Goal: Information Seeking & Learning: Learn about a topic

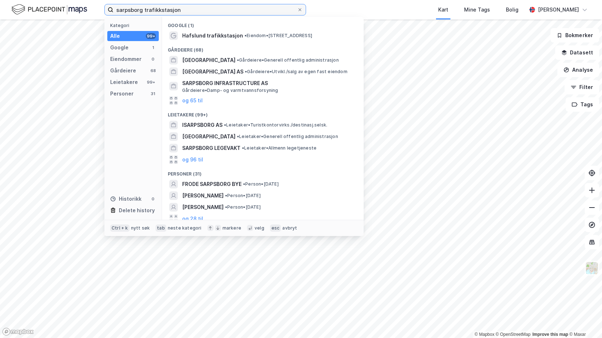
click at [199, 9] on input "sarpsborg trafikkstasjon" at bounding box center [205, 9] width 184 height 11
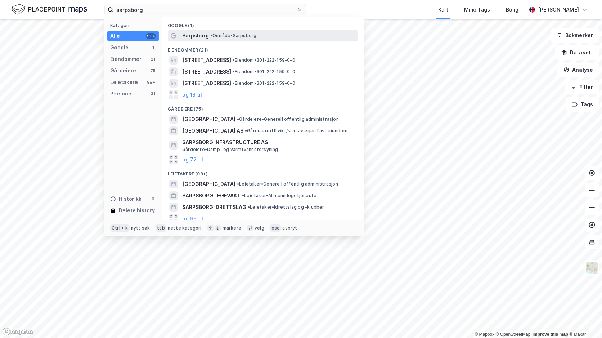
click at [230, 35] on span "• Område • [GEOGRAPHIC_DATA]" at bounding box center [233, 36] width 46 height 6
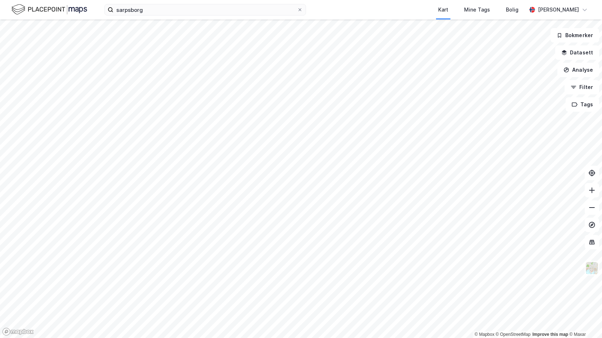
click at [157, 0] on html "sarpsborg Kart Mine Tags Bolig [PERSON_NAME] © Mapbox © OpenStreetMap Improve t…" at bounding box center [301, 169] width 602 height 338
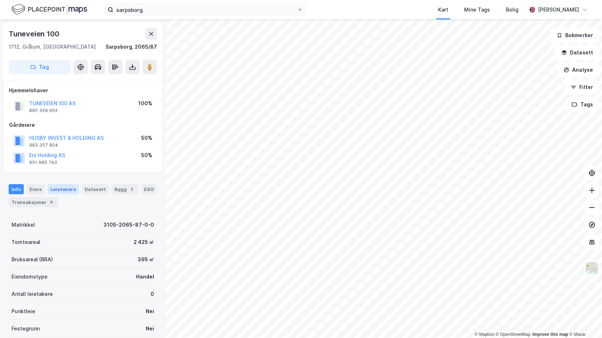
click at [70, 191] on div "Leietakere" at bounding box center [63, 189] width 31 height 10
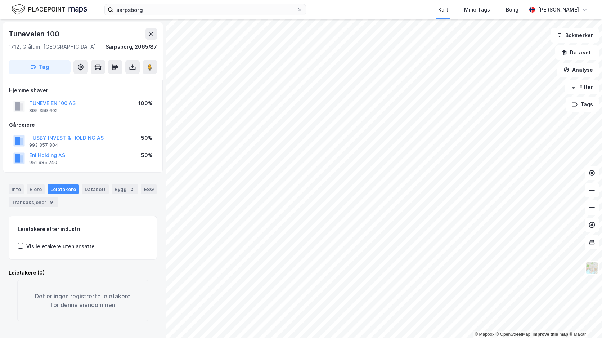
click at [105, 204] on div "Info [PERSON_NAME] Datasett Bygg 2 ESG Transaksjoner 9" at bounding box center [83, 195] width 148 height 23
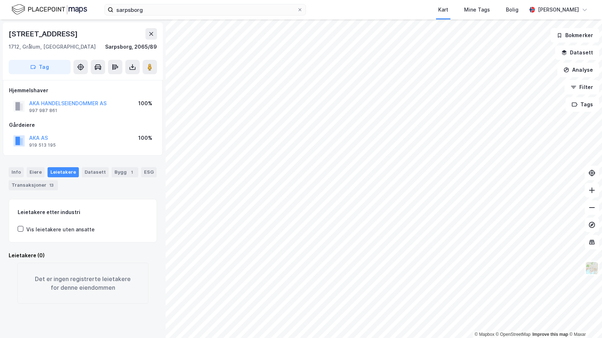
click at [107, 157] on div "Bjørnstadveien 8 1712, [GEOGRAPHIC_DATA], [GEOGRAPHIC_DATA], 2065/89 Tag Hjemme…" at bounding box center [83, 178] width 166 height 318
click at [121, 188] on div "Info [PERSON_NAME] Datasett Bygg 1 ESG Transaksjoner 13" at bounding box center [83, 178] width 148 height 23
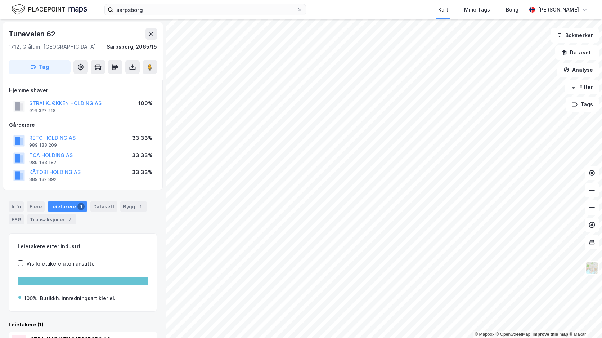
drag, startPoint x: 98, startPoint y: 194, endPoint x: 102, endPoint y: 193, distance: 3.7
click at [99, 194] on div "Info [PERSON_NAME] 1 Datasett Bygg 1 ESG Transaksjoner 7" at bounding box center [83, 210] width 166 height 35
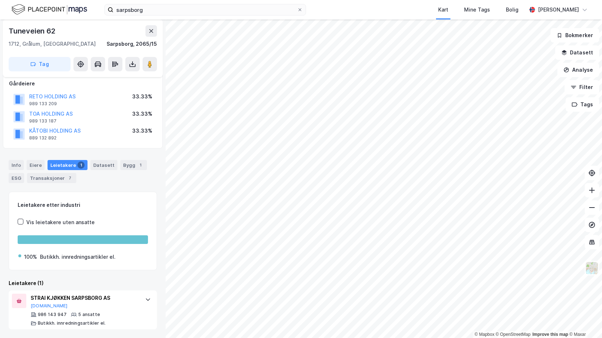
click at [104, 183] on div "Info [PERSON_NAME] 1 Datasett Bygg 1 ESG Transaksjoner 7" at bounding box center [83, 168] width 166 height 35
drag, startPoint x: 85, startPoint y: 93, endPoint x: 30, endPoint y: 96, distance: 54.8
click at [30, 96] on div "RETO HOLDING AS 989 133 209 33.33%" at bounding box center [83, 99] width 148 height 17
copy button "RETO HOLDING AS"
click at [85, 151] on div "Info [PERSON_NAME] 1 Datasett Bygg 1 ESG Transaksjoner 7" at bounding box center [83, 168] width 166 height 35
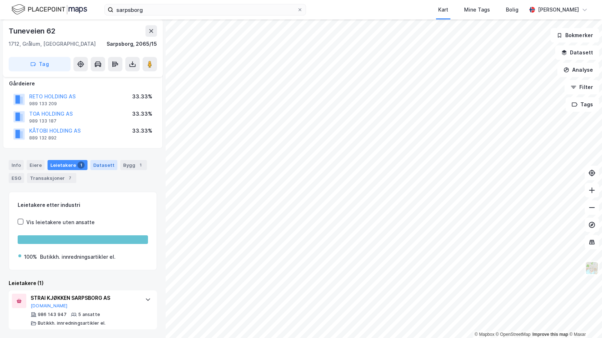
drag, startPoint x: 85, startPoint y: 188, endPoint x: 108, endPoint y: 162, distance: 34.2
click at [86, 188] on div "Info Eiere Leietakere 1 Datasett Bygg 1 ESG Transaksjoner 7 Leietakere etter in…" at bounding box center [83, 240] width 148 height 178
click at [123, 165] on div "Bygg 1" at bounding box center [133, 165] width 27 height 10
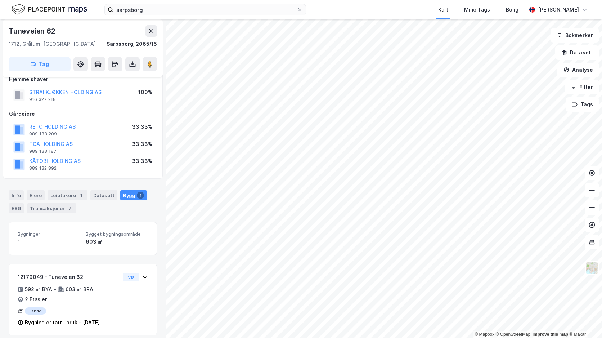
scroll to position [17, 0]
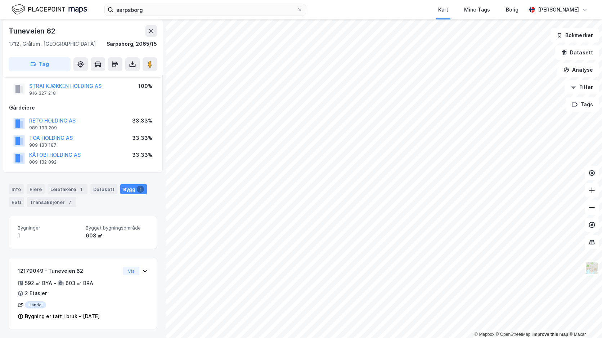
click at [88, 204] on div "Info [PERSON_NAME] 1 Datasett Bygg 1 ESG Transaksjoner 7" at bounding box center [83, 195] width 148 height 23
click at [17, 191] on div "Info" at bounding box center [16, 189] width 15 height 10
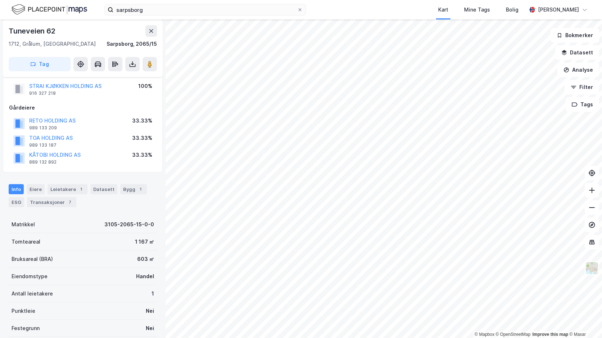
drag, startPoint x: 86, startPoint y: 241, endPoint x: 99, endPoint y: 235, distance: 14.2
click at [86, 241] on div "Tomteareal 1 167 ㎡" at bounding box center [83, 241] width 148 height 17
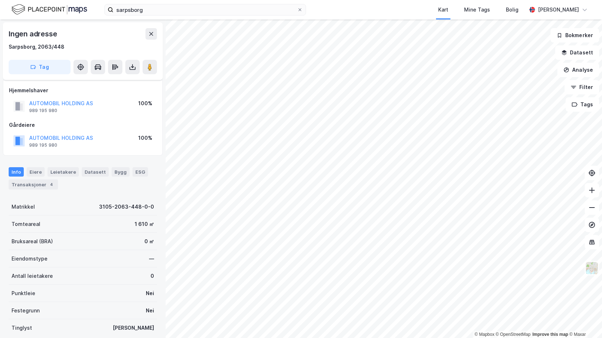
scroll to position [17, 0]
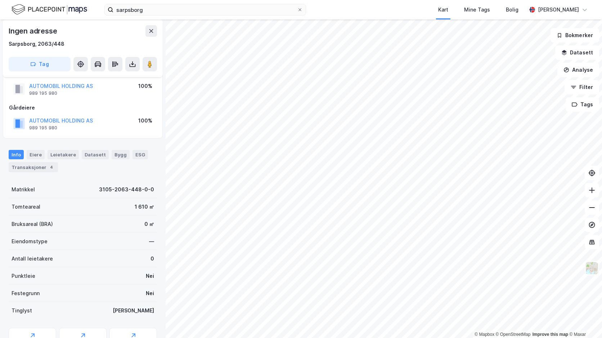
click at [77, 170] on div "Info [PERSON_NAME] Datasett Bygg ESG Transaksjoner 4" at bounding box center [83, 161] width 148 height 22
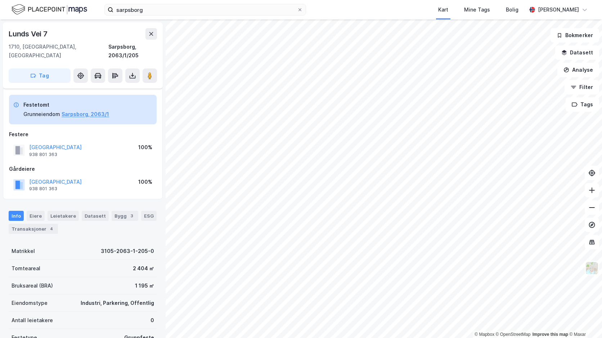
scroll to position [17, 0]
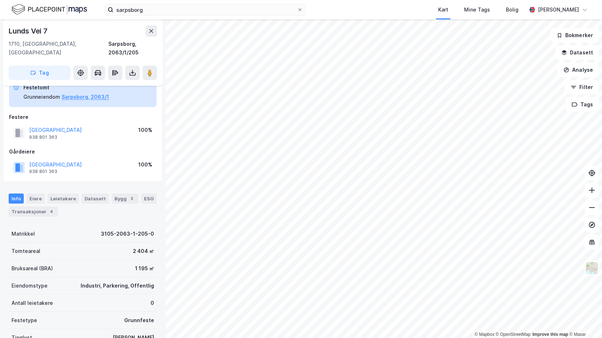
click at [120, 185] on div "Info [PERSON_NAME] Datasett Bygg 3 ESG Transaksjoner 4" at bounding box center [83, 202] width 166 height 35
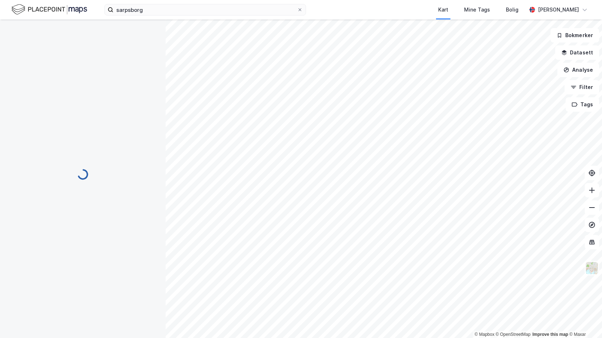
scroll to position [0, 0]
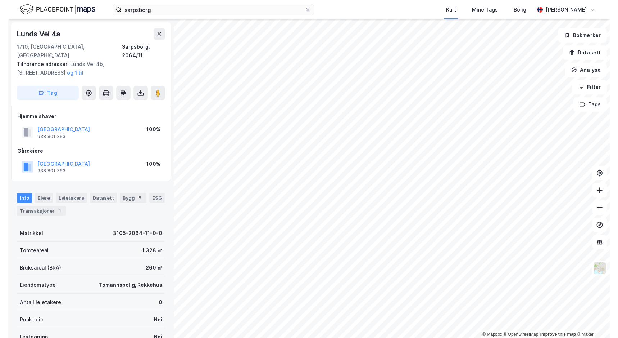
scroll to position [17, 0]
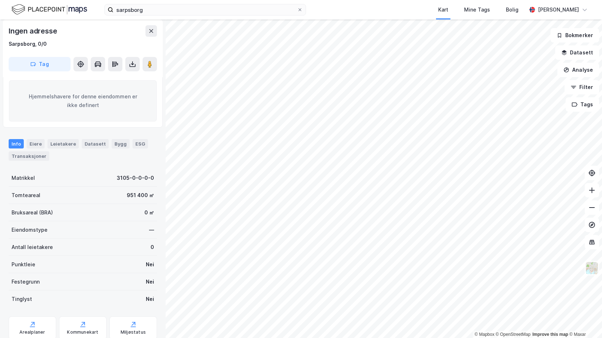
click at [105, 35] on div "Ingen adresse" at bounding box center [83, 31] width 148 height 12
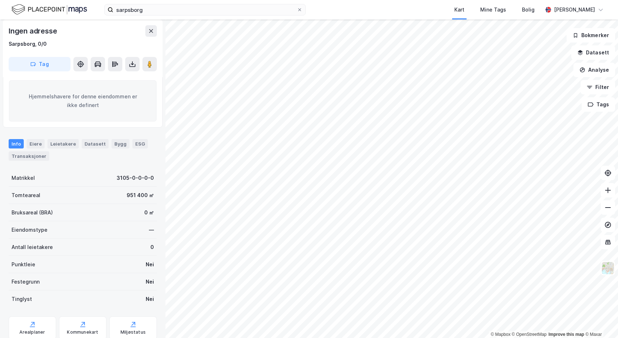
click at [114, 46] on div "Sarpsborg, 0/0" at bounding box center [83, 44] width 148 height 9
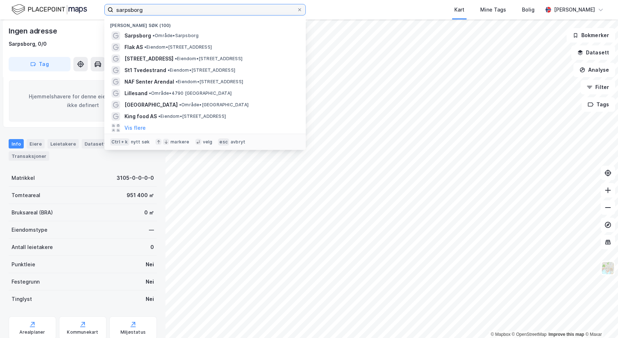
click at [161, 12] on input "sarpsborg" at bounding box center [205, 9] width 184 height 11
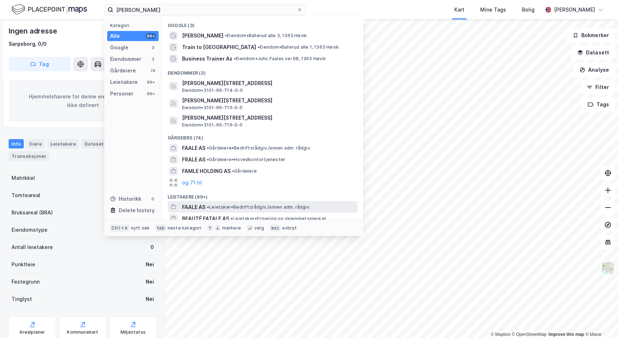
click at [238, 203] on div "FAALE AS • Leietaker • Bedriftsrådgiv./annen adm. rådgiv." at bounding box center [269, 207] width 174 height 9
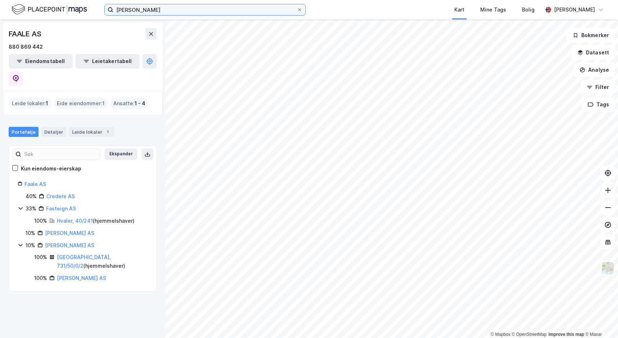
click at [168, 13] on input "[PERSON_NAME]" at bounding box center [205, 9] width 184 height 11
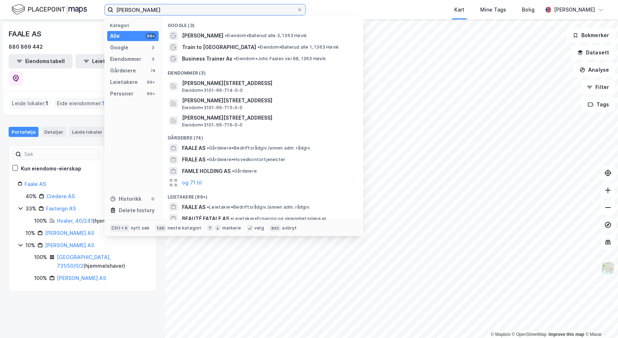
click at [168, 13] on input "[PERSON_NAME]" at bounding box center [205, 9] width 184 height 11
paste input "Burum"
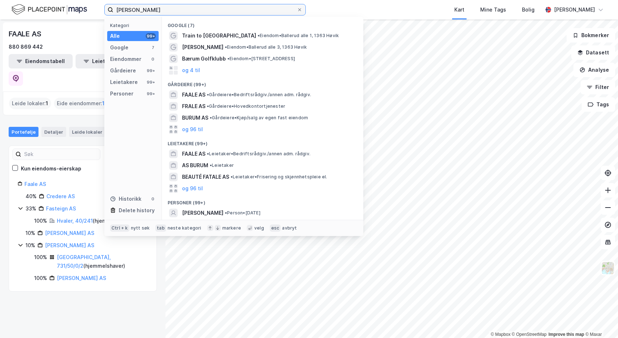
click at [224, 8] on input "[PERSON_NAME]" at bounding box center [205, 9] width 184 height 11
type input "[PERSON_NAME]"
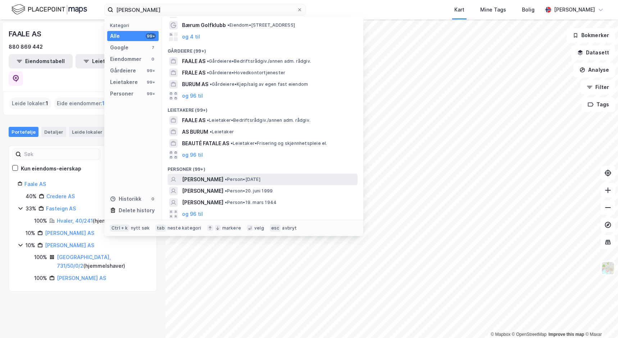
click at [224, 179] on span "[PERSON_NAME]" at bounding box center [202, 179] width 41 height 9
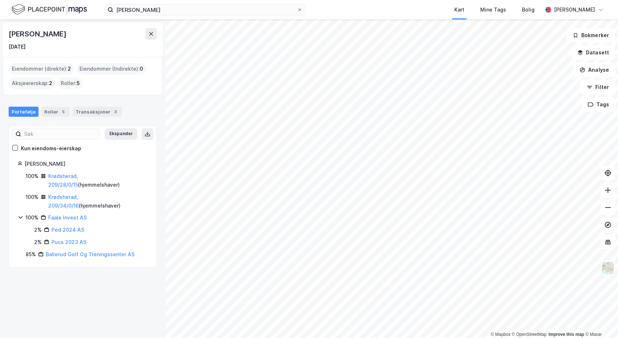
click at [135, 117] on div "Portefølje Roller 5 Transaksjoner 3" at bounding box center [83, 109] width 166 height 22
click at [95, 111] on div "Transaksjoner 3" at bounding box center [97, 112] width 49 height 10
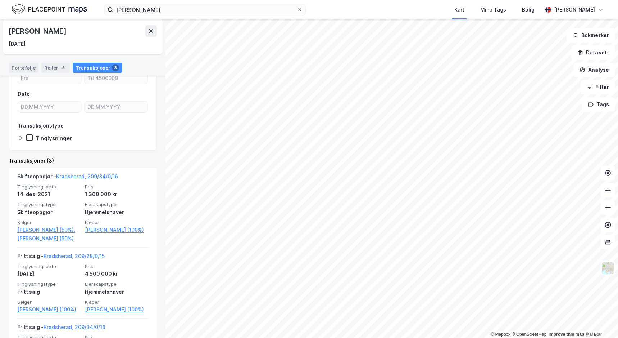
scroll to position [72, 0]
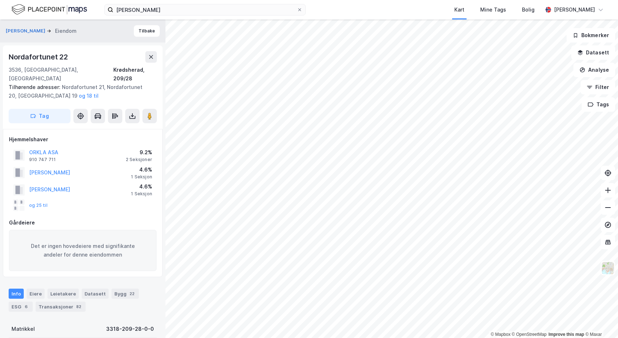
scroll to position [17, 0]
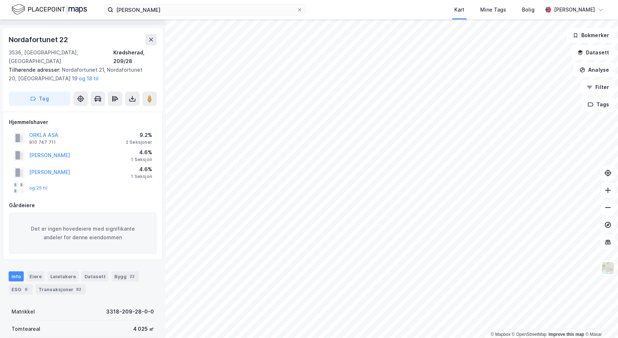
click at [93, 212] on div "Det er ingen hovedeiere med signifikante andeler for denne eiendommen" at bounding box center [83, 232] width 148 height 41
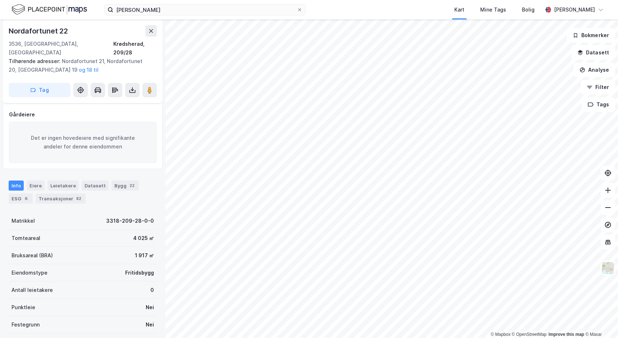
scroll to position [110, 0]
click at [125, 189] on div "Info [PERSON_NAME] Datasett Bygg 22 ESG 6 Transaksjoner 82" at bounding box center [83, 190] width 148 height 23
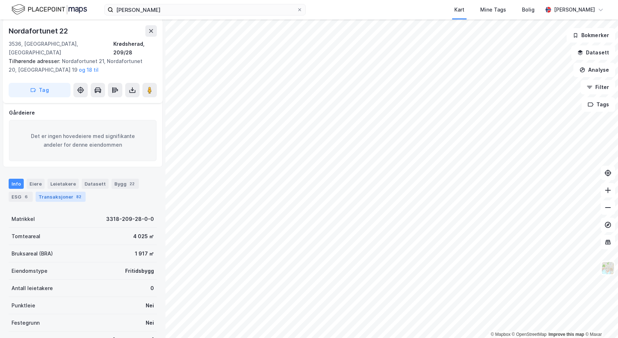
click at [68, 192] on div "Transaksjoner 82" at bounding box center [61, 197] width 50 height 10
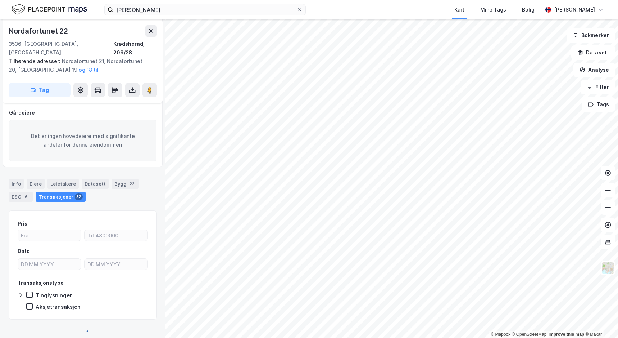
scroll to position [109, 0]
click at [132, 188] on div "Info [PERSON_NAME] Datasett Bygg 22 ESG 6 Transaksjoner 82" at bounding box center [83, 190] width 148 height 23
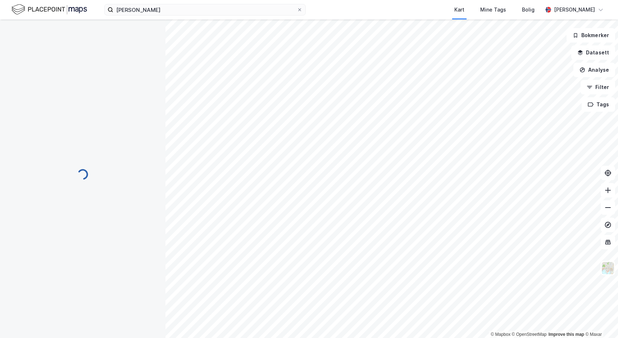
scroll to position [0, 0]
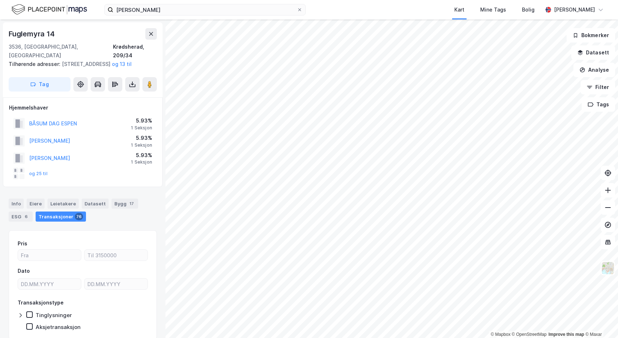
scroll to position [27, 0]
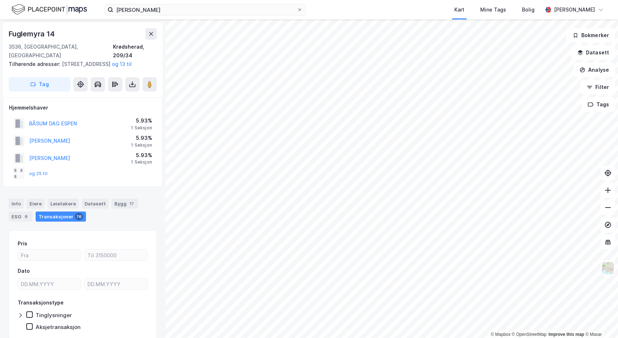
click at [128, 185] on div "Hjemmelshaver BÅSUM DAG ESPEN 5.93% 1 Seksjon [PERSON_NAME] 5.93% 1 Seksjon [PE…" at bounding box center [83, 142] width 160 height 90
click at [0, 0] on button "[PERSON_NAME]" at bounding box center [0, 0] width 0 height 0
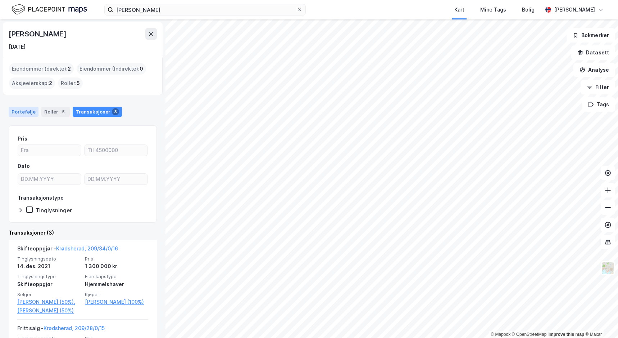
click at [25, 112] on div "Portefølje" at bounding box center [24, 112] width 30 height 10
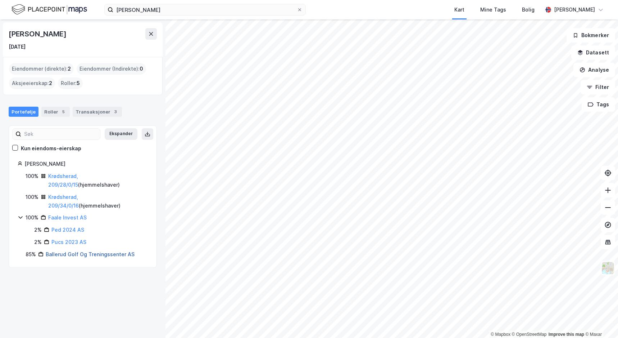
click at [84, 252] on link "Ballerud Golf Og Treningssenter AS" at bounding box center [90, 254] width 89 height 6
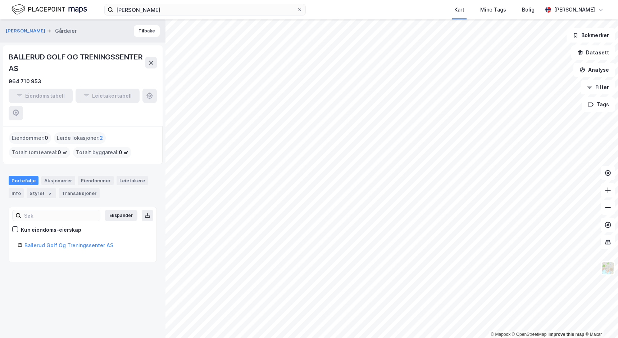
click at [109, 176] on div "Portefølje Aksjonærer Eiendommer Leietakere Info Styret 5 Transaksjoner" at bounding box center [83, 187] width 148 height 22
click at [100, 134] on span "2" at bounding box center [101, 138] width 3 height 9
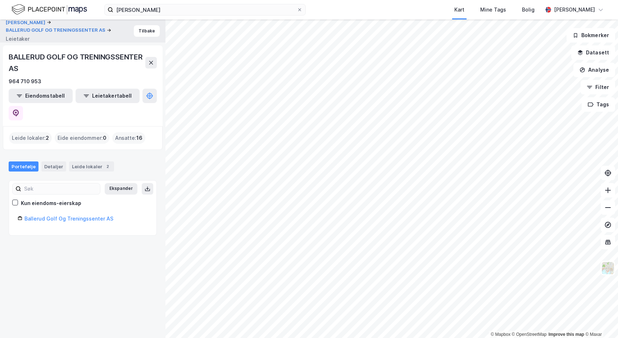
click at [120, 161] on div "Portefølje Detaljer Leide lokaler 2" at bounding box center [83, 166] width 148 height 10
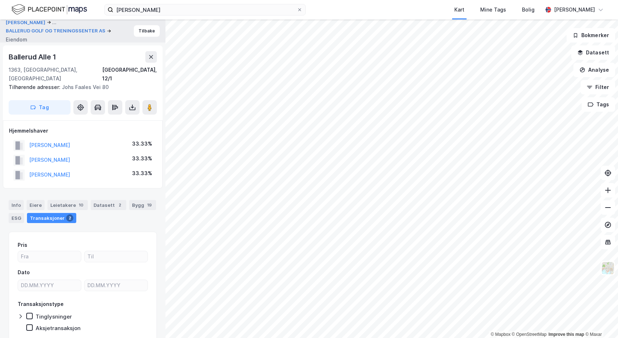
scroll to position [0, 0]
click at [92, 177] on div "Hjemmelshaver [PERSON_NAME] 33.33% [PERSON_NAME] 33.33% [PERSON_NAME] 33.33%" at bounding box center [83, 154] width 160 height 68
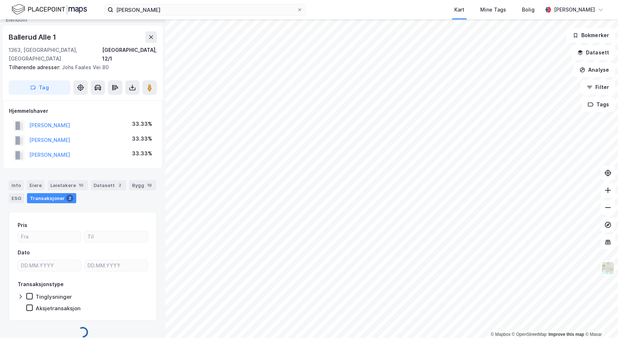
click at [98, 194] on div "Info [PERSON_NAME] 10 Datasett 2 Bygg 19 ESG Transaksjoner 2" at bounding box center [83, 191] width 148 height 23
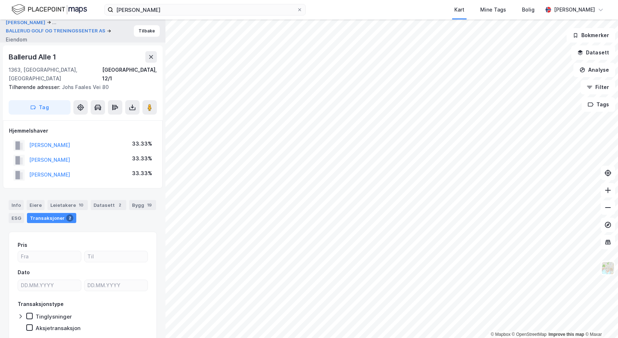
scroll to position [0, 0]
click at [20, 200] on div "Info" at bounding box center [16, 205] width 15 height 10
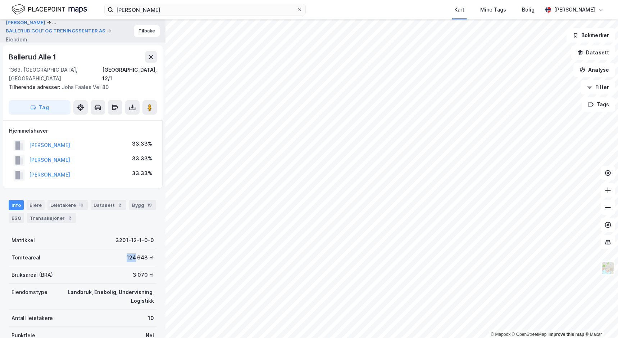
drag, startPoint x: 102, startPoint y: 244, endPoint x: 131, endPoint y: 248, distance: 30.2
click at [131, 249] on div "Tomteareal 124 648 ㎡" at bounding box center [83, 257] width 148 height 17
drag, startPoint x: 143, startPoint y: 248, endPoint x: 120, endPoint y: 249, distance: 22.7
click at [121, 249] on div "Tomteareal 124 648 ㎡" at bounding box center [83, 257] width 148 height 17
click at [120, 249] on div "Tomteareal 124 648 ㎡" at bounding box center [83, 257] width 148 height 17
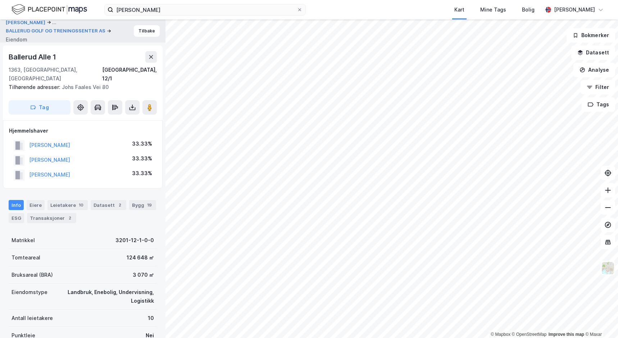
click at [94, 212] on div "Info [PERSON_NAME] 10 Datasett 2 Bygg 19 ESG Transaksjoner 2" at bounding box center [83, 211] width 148 height 23
click at [146, 201] on div "19" at bounding box center [150, 204] width 8 height 7
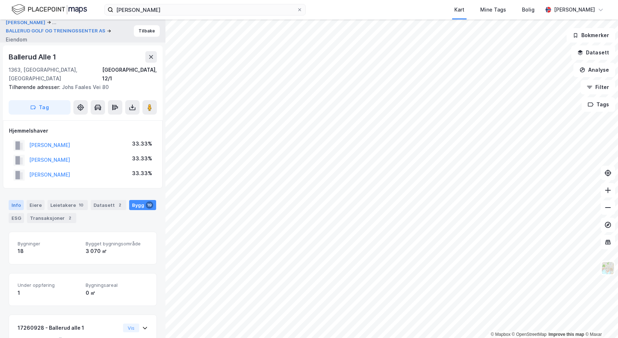
click at [17, 200] on div "Info" at bounding box center [16, 205] width 15 height 10
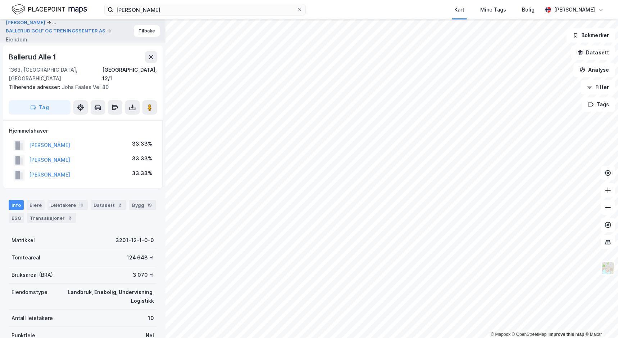
click at [118, 215] on div "Info [PERSON_NAME] 10 Datasett 2 Bygg 19 ESG Transaksjoner 2" at bounding box center [83, 208] width 166 height 35
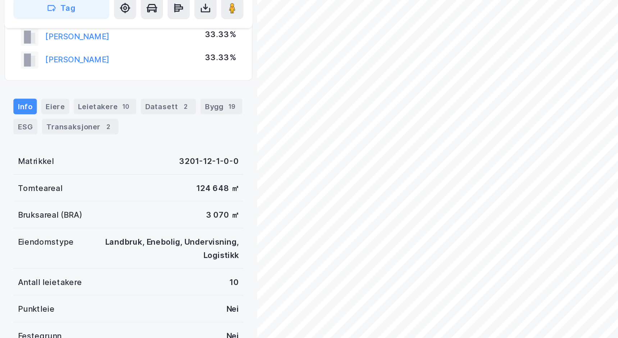
scroll to position [60, 0]
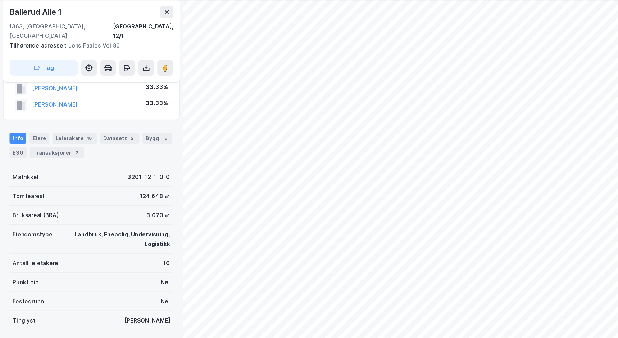
click at [56, 193] on div "Tomteareal 124 648 ㎡" at bounding box center [83, 197] width 148 height 17
click at [70, 140] on div "Leietakere 10" at bounding box center [68, 145] width 40 height 10
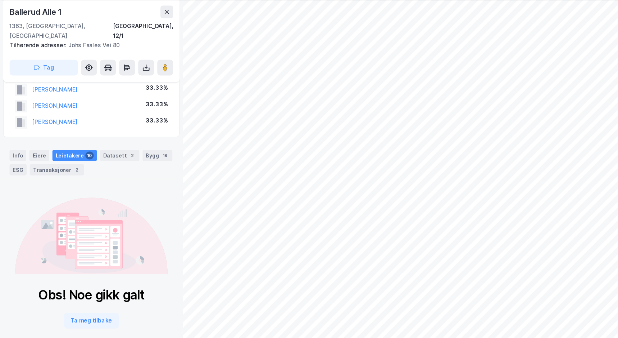
scroll to position [35, 0]
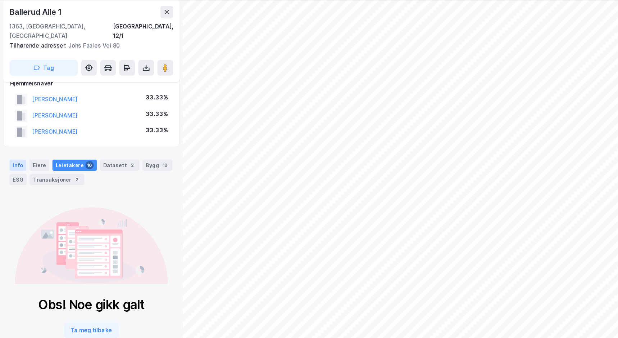
click at [14, 165] on div "Info" at bounding box center [16, 170] width 15 height 10
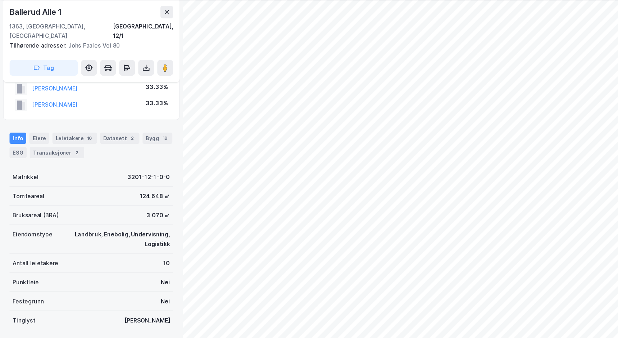
click at [121, 156] on div "Info [PERSON_NAME] 10 Datasett 2 Bygg 19 ESG Transaksjoner 2" at bounding box center [83, 148] width 166 height 35
click at [62, 153] on div "Transaksjoner 2" at bounding box center [51, 158] width 49 height 10
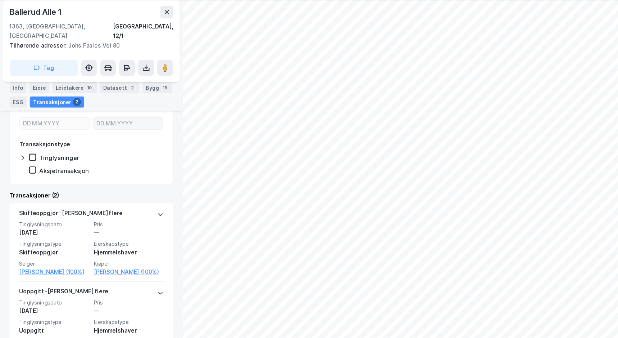
scroll to position [153, 0]
click at [114, 193] on div "Transaksjoner (2)" at bounding box center [83, 197] width 148 height 9
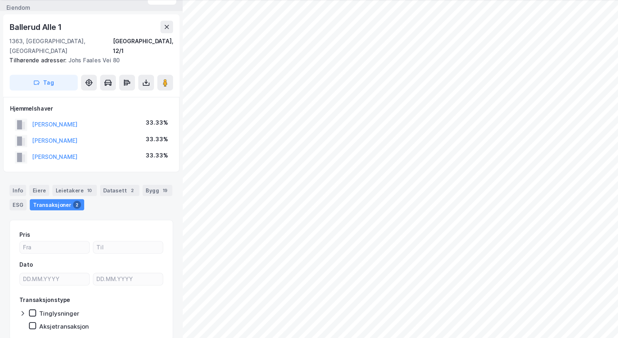
scroll to position [0, 0]
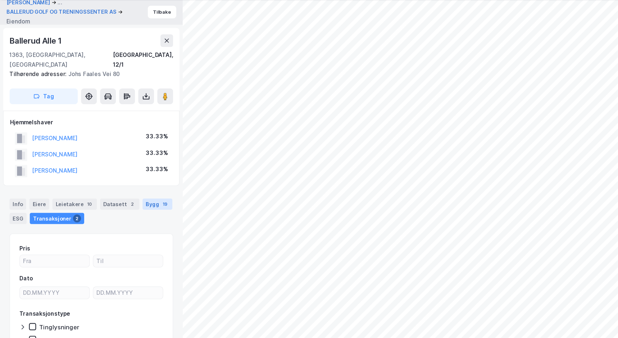
click at [146, 201] on div "19" at bounding box center [150, 204] width 8 height 7
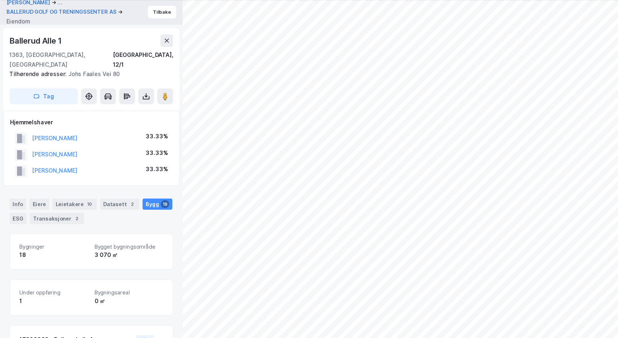
click at [129, 210] on div "Info [PERSON_NAME] 10 Datasett 2 Bygg 19 ESG Transaksjoner 2" at bounding box center [83, 211] width 148 height 23
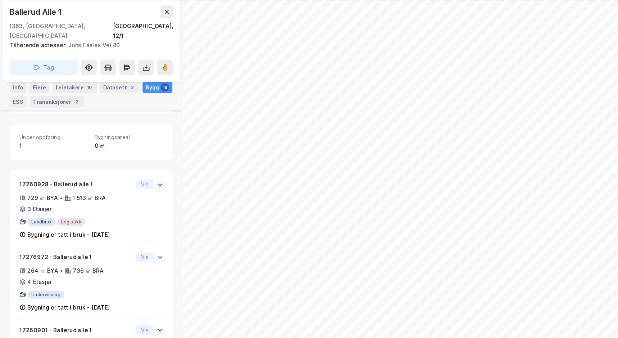
scroll to position [0, 0]
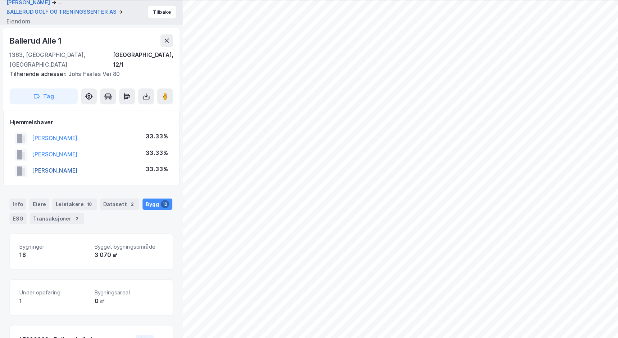
click at [0, 0] on button "[PERSON_NAME]" at bounding box center [0, 0] width 0 height 0
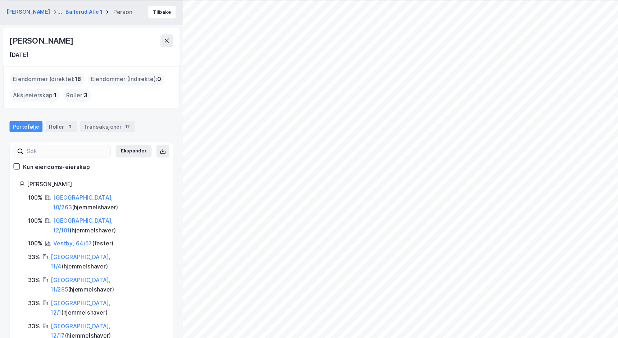
click at [126, 131] on div "Portefølje Roller 3 Transaksjoner 17" at bounding box center [83, 135] width 148 height 10
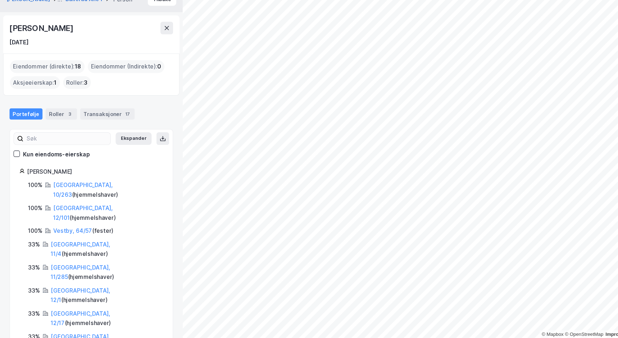
click at [137, 112] on div "Eiendommer (direkte) : 18 Eiendommer (Indirekte) : 0 Aksjeeierskap : 1 Roller :…" at bounding box center [83, 99] width 160 height 38
click at [50, 53] on div "[PERSON_NAME]" at bounding box center [38, 57] width 59 height 12
click at [128, 72] on div "[DATE]" at bounding box center [83, 70] width 148 height 9
click at [104, 120] on div "[PERSON_NAME] ... Ballerud Alle 1 Person Tilbake [PERSON_NAME] [DATE] Eiendomme…" at bounding box center [83, 178] width 166 height 318
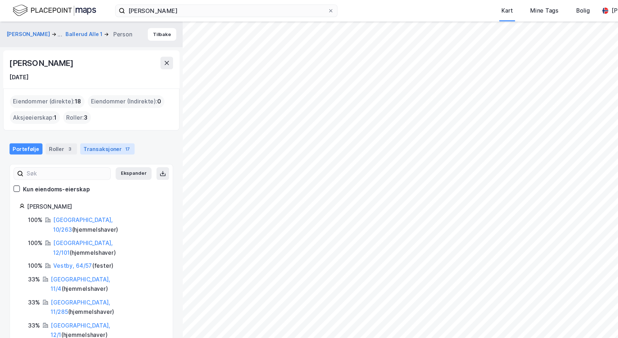
click at [81, 134] on div "Transaksjoner 17" at bounding box center [97, 135] width 49 height 10
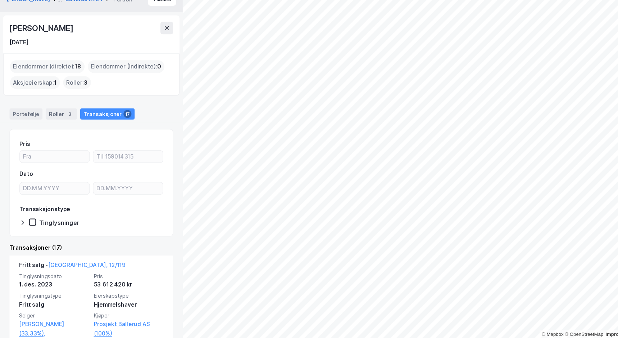
click at [102, 253] on div "Transaksjoner (17)" at bounding box center [83, 255] width 148 height 9
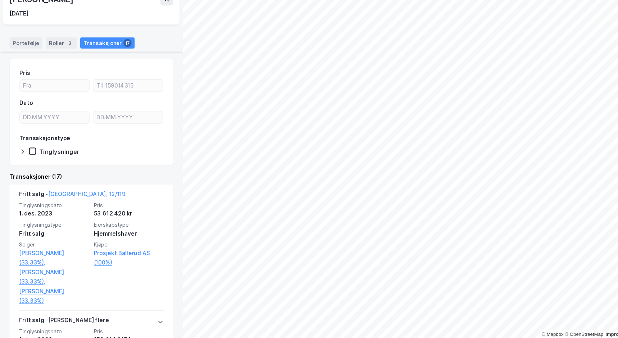
scroll to position [68, 0]
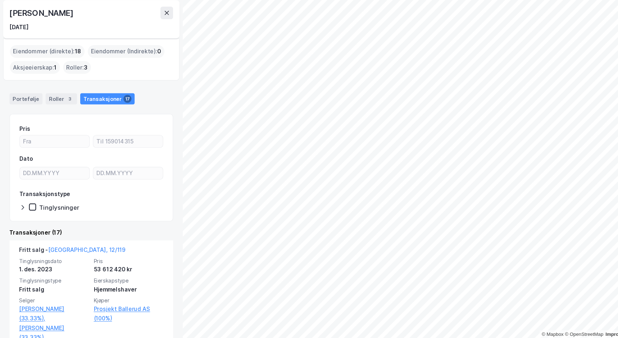
scroll to position [0, 0]
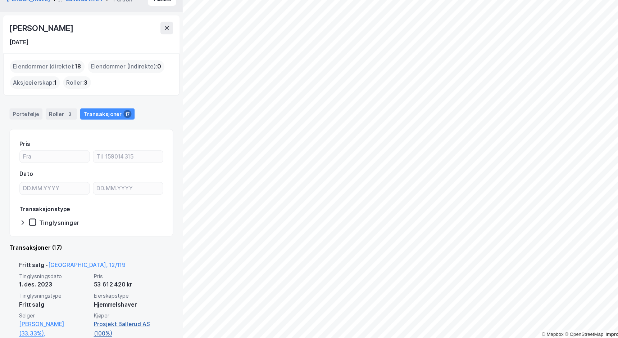
click at [111, 320] on link "Prosjekt Ballerud AS (100%)" at bounding box center [116, 328] width 63 height 17
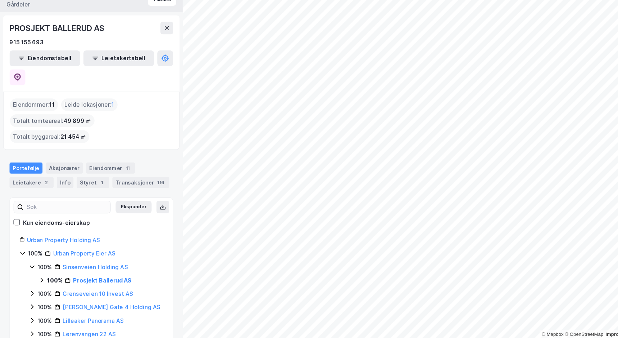
click at [126, 170] on div "Portefølje Aksjonærer Eiendommer 11 Leietakere 2 Info Styret 1 Transaksjoner 116" at bounding box center [83, 187] width 166 height 35
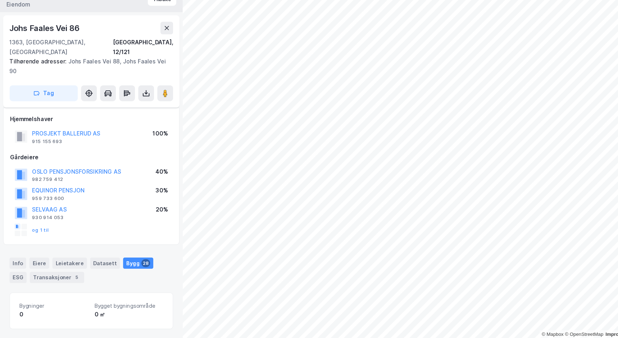
scroll to position [31, 0]
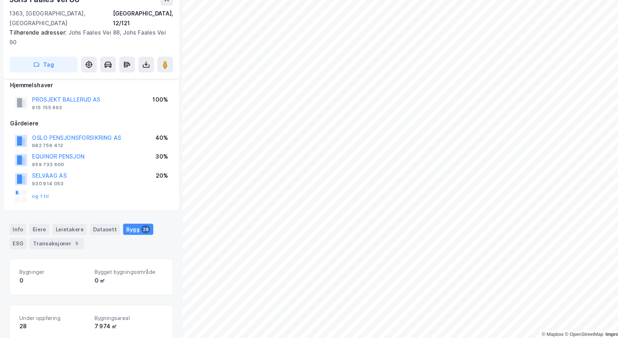
click at [109, 213] on div "Hjemmelshaver PROSJEKT BALLERUD AS 915 155 693 100% Gårdeiere OSLO PENSJONSFORS…" at bounding box center [83, 160] width 160 height 124
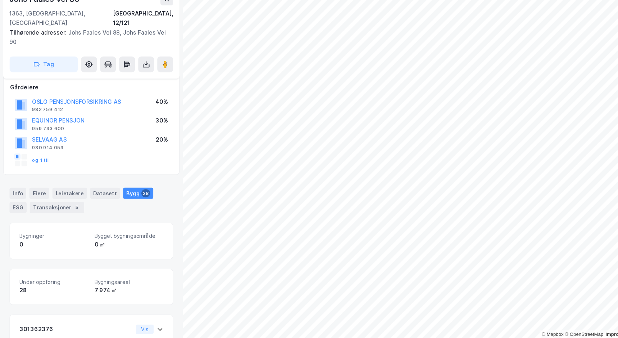
scroll to position [63, 0]
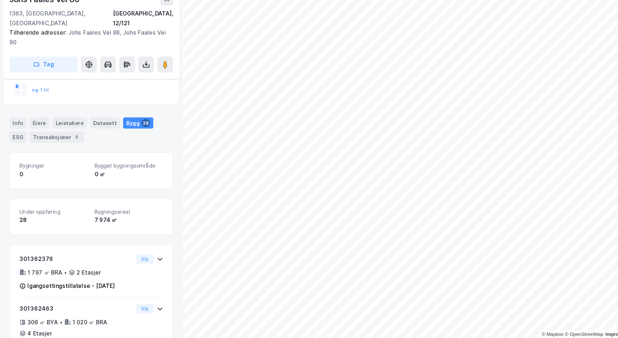
scroll to position [128, 0]
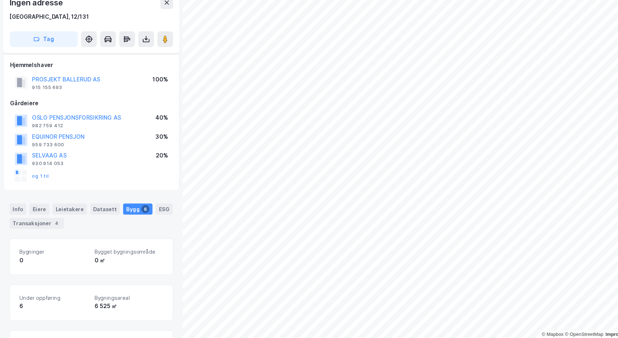
scroll to position [128, 0]
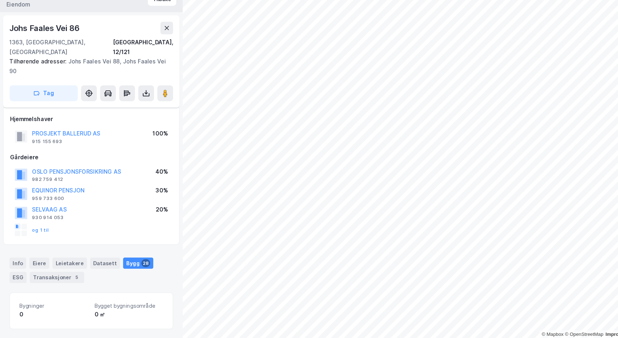
scroll to position [128, 0]
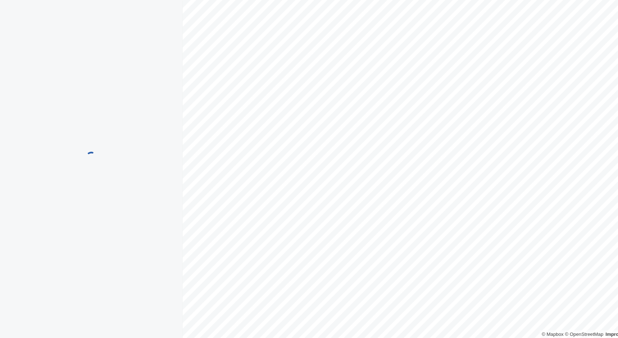
scroll to position [128, 0]
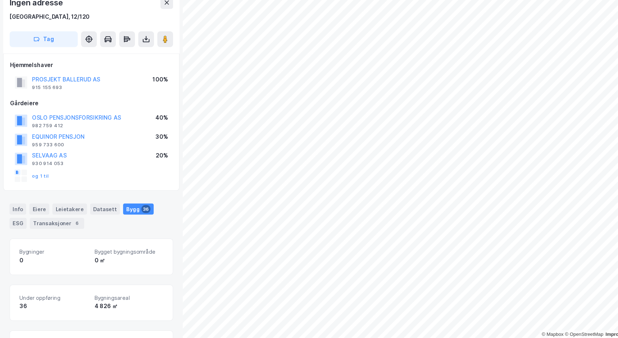
click at [88, 84] on div "Hjemmelshaver PROSJEKT BALLERUD AS 915 155 693 100% Gårdeiere OSLO PENSJONSFORS…" at bounding box center [83, 142] width 160 height 124
drag, startPoint x: 124, startPoint y: 104, endPoint x: 60, endPoint y: 100, distance: 64.2
click at [45, 104] on div "PROSJEKT BALLERUD AS 915 155 693 100%" at bounding box center [83, 106] width 148 height 17
